Goal: Check status: Check status

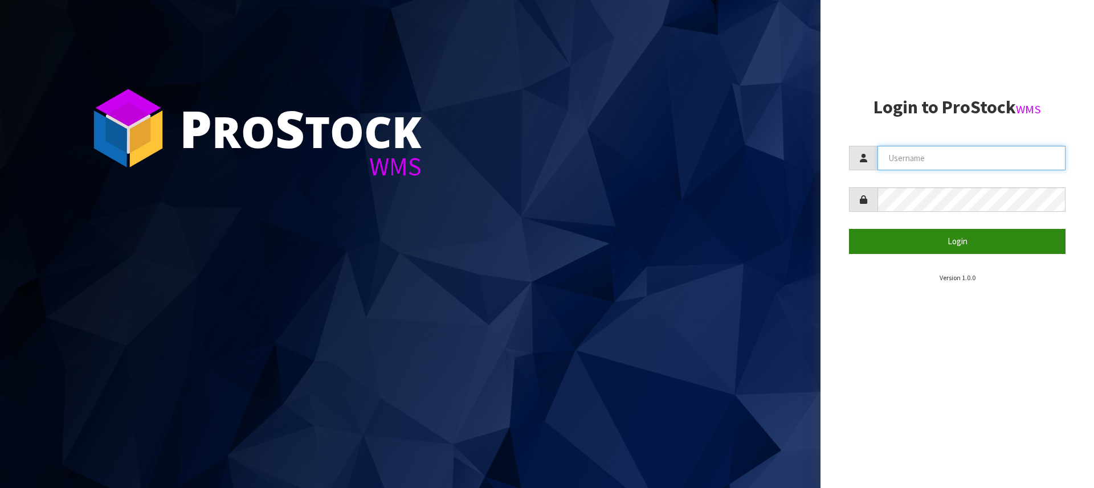
type input "[PERSON_NAME][EMAIL_ADDRESS][DOMAIN_NAME]"
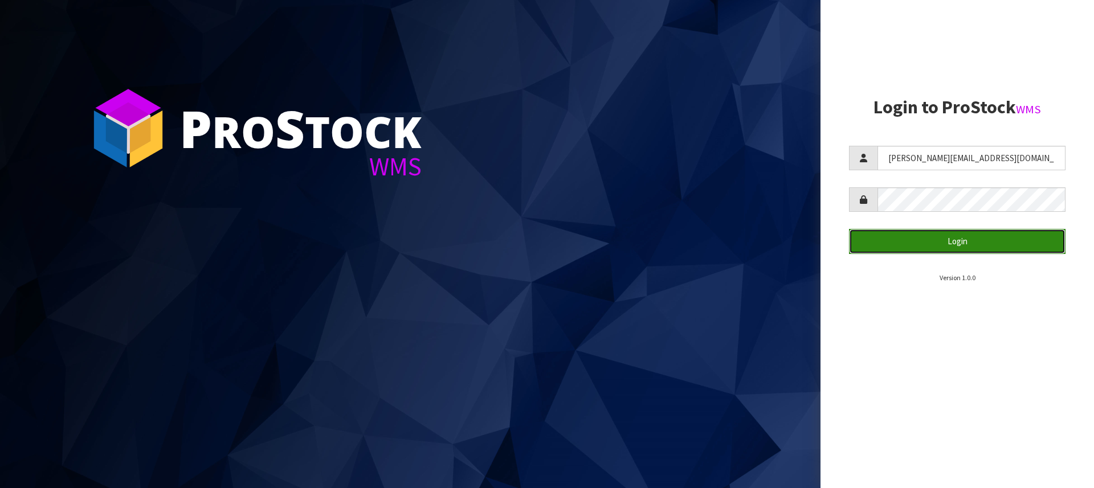
click at [952, 245] on button "Login" at bounding box center [957, 241] width 216 height 24
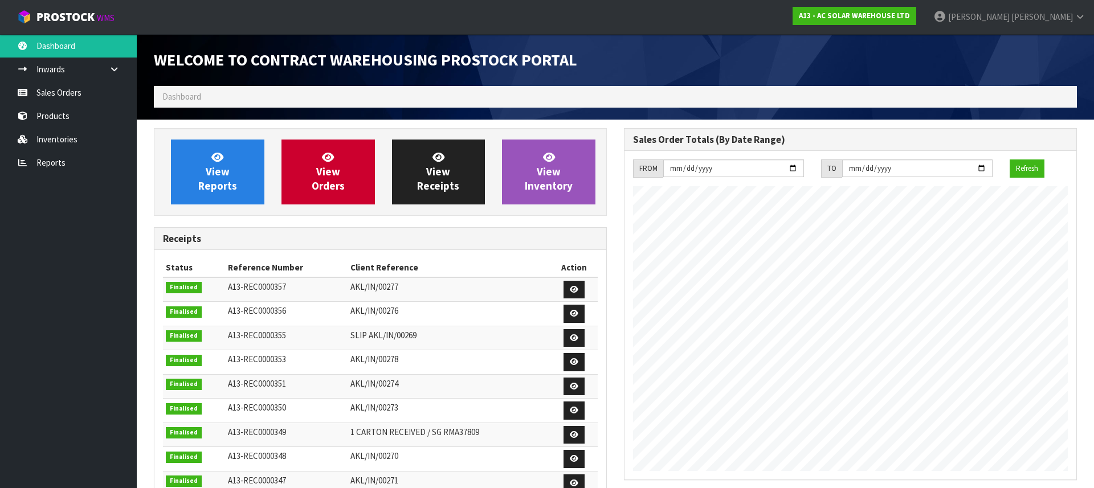
scroll to position [669, 470]
click at [69, 93] on link "Sales Orders" at bounding box center [68, 92] width 137 height 23
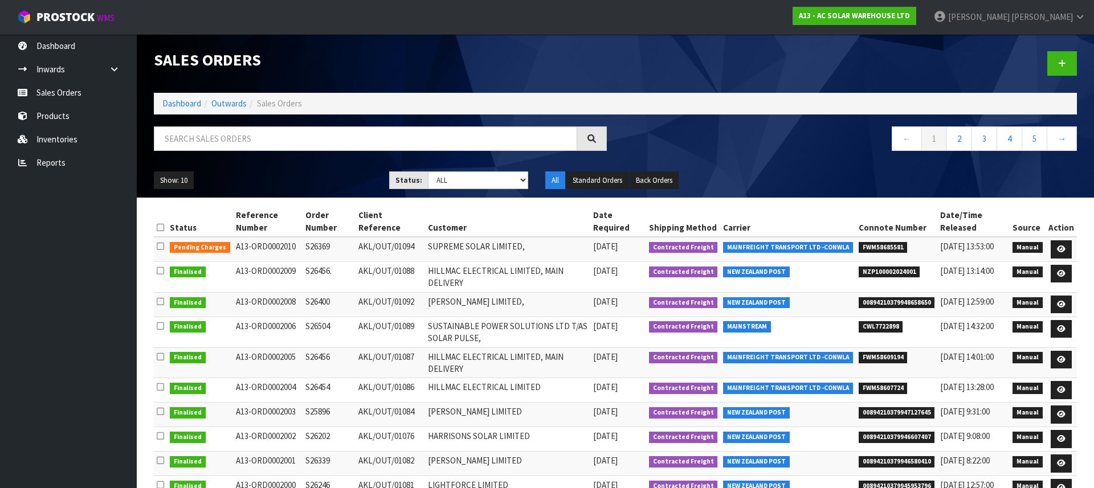
click at [896, 278] on span "NZP100002024001" at bounding box center [890, 272] width 62 height 11
click at [883, 246] on span "FWM58685581" at bounding box center [883, 247] width 49 height 11
click at [475, 245] on td "SUPREME SOLAR LIMITED," at bounding box center [507, 249] width 165 height 24
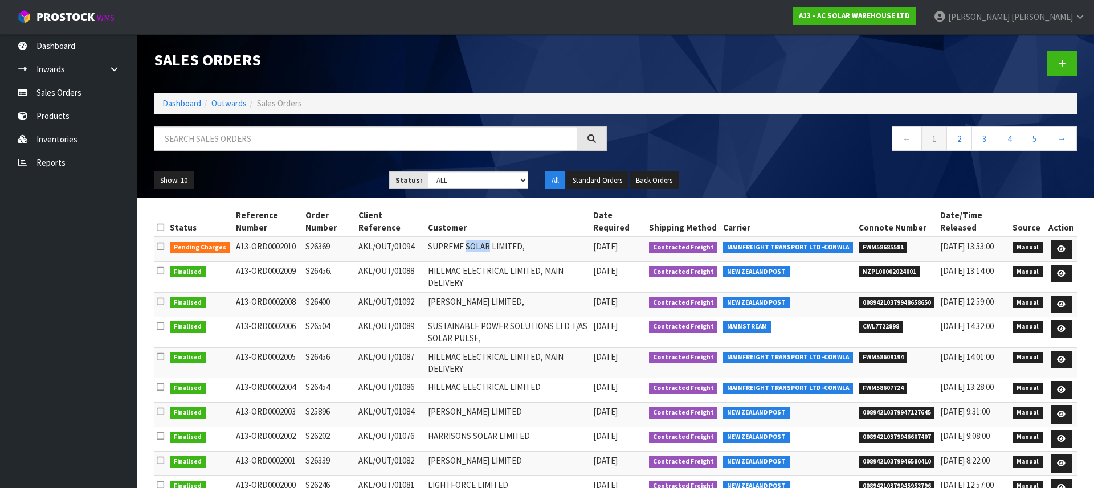
click at [475, 245] on td "SUPREME SOLAR LIMITED," at bounding box center [507, 249] width 165 height 24
drag, startPoint x: 475, startPoint y: 245, endPoint x: 456, endPoint y: 245, distance: 19.4
click at [474, 245] on td "SUPREME SOLAR LIMITED," at bounding box center [507, 249] width 165 height 24
click at [456, 245] on td "SUPREME SOLAR LIMITED," at bounding box center [507, 249] width 165 height 24
click at [277, 245] on td "A13-ORD0002010" at bounding box center [268, 249] width 70 height 24
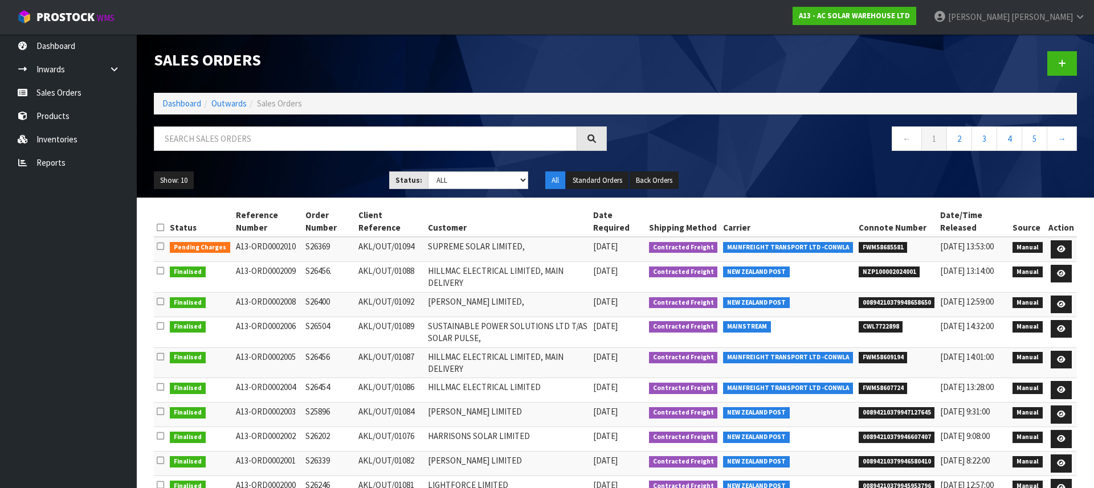
click at [277, 245] on td "A13-ORD0002010" at bounding box center [268, 249] width 70 height 24
click at [273, 246] on td "A13-ORD0002010" at bounding box center [268, 249] width 70 height 24
click at [381, 247] on td "AKL/OUT/01094" at bounding box center [390, 249] width 69 height 24
click at [497, 246] on td "SUPREME SOLAR LIMITED," at bounding box center [507, 249] width 165 height 24
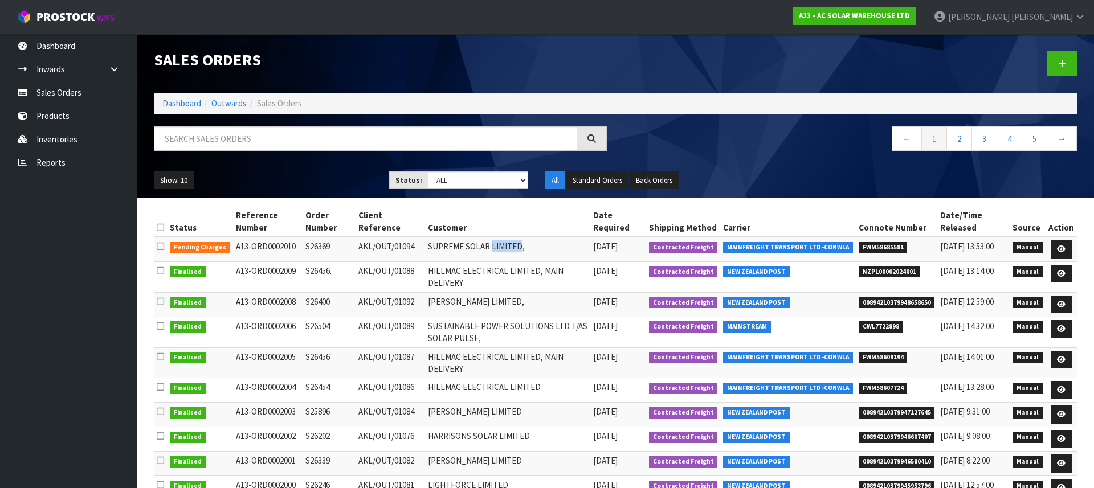
click at [497, 246] on td "SUPREME SOLAR LIMITED," at bounding box center [507, 249] width 165 height 24
click at [488, 246] on td "SUPREME SOLAR LIMITED," at bounding box center [507, 249] width 165 height 24
drag, startPoint x: 844, startPoint y: 245, endPoint x: 654, endPoint y: 241, distance: 189.8
click at [655, 241] on tr "Pending Charges A13-ORD0002010 S26369 AKL/OUT/01094 SUPREME SOLAR LIMITED, [DAT…" at bounding box center [615, 249] width 923 height 24
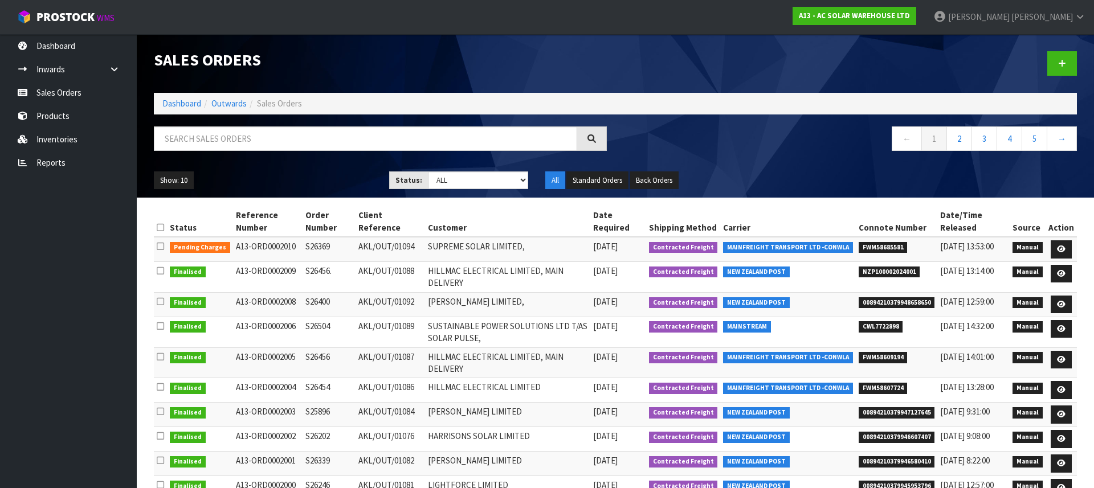
click at [546, 238] on td "SUPREME SOLAR LIMITED," at bounding box center [507, 249] width 165 height 24
click at [478, 248] on td "SUPREME SOLAR LIMITED," at bounding box center [507, 249] width 165 height 24
click at [477, 248] on td "SUPREME SOLAR LIMITED," at bounding box center [507, 249] width 165 height 24
click at [475, 247] on td "SUPREME SOLAR LIMITED," at bounding box center [507, 249] width 165 height 24
